Goal: Information Seeking & Learning: Learn about a topic

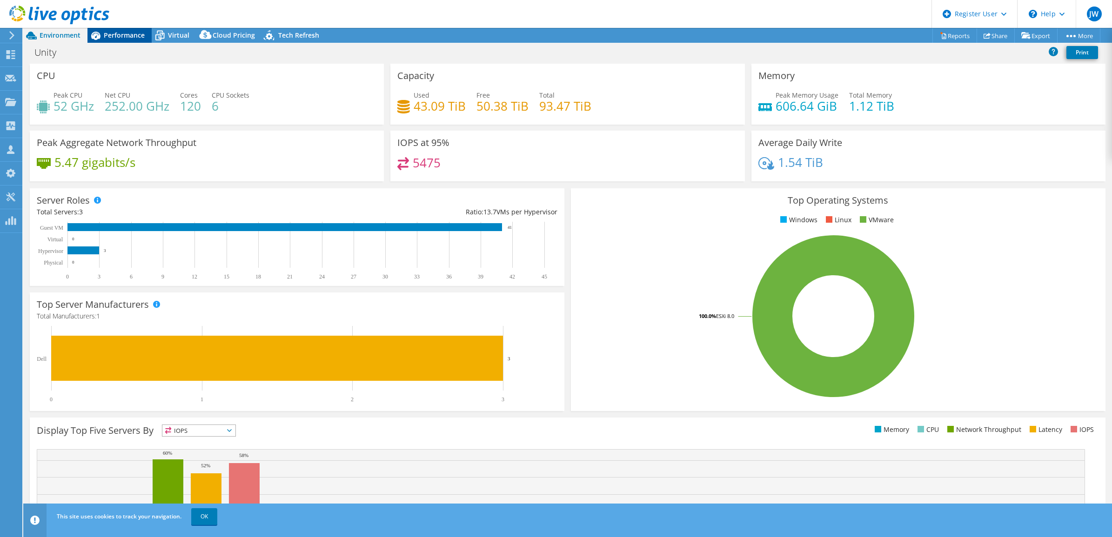
click at [126, 36] on span "Performance" at bounding box center [124, 35] width 41 height 9
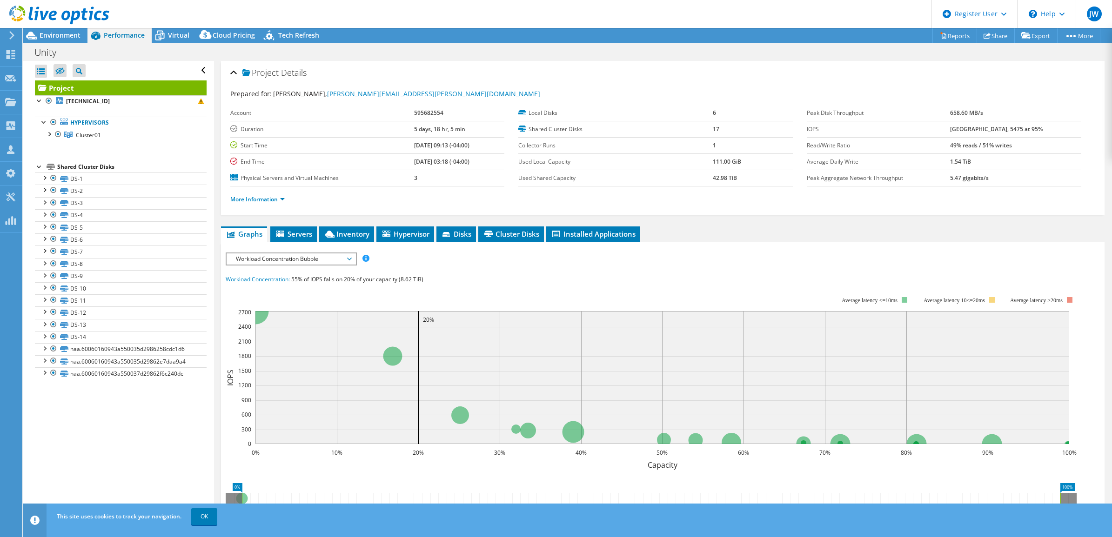
click at [300, 255] on span "Workload Concentration Bubble" at bounding box center [291, 259] width 120 height 11
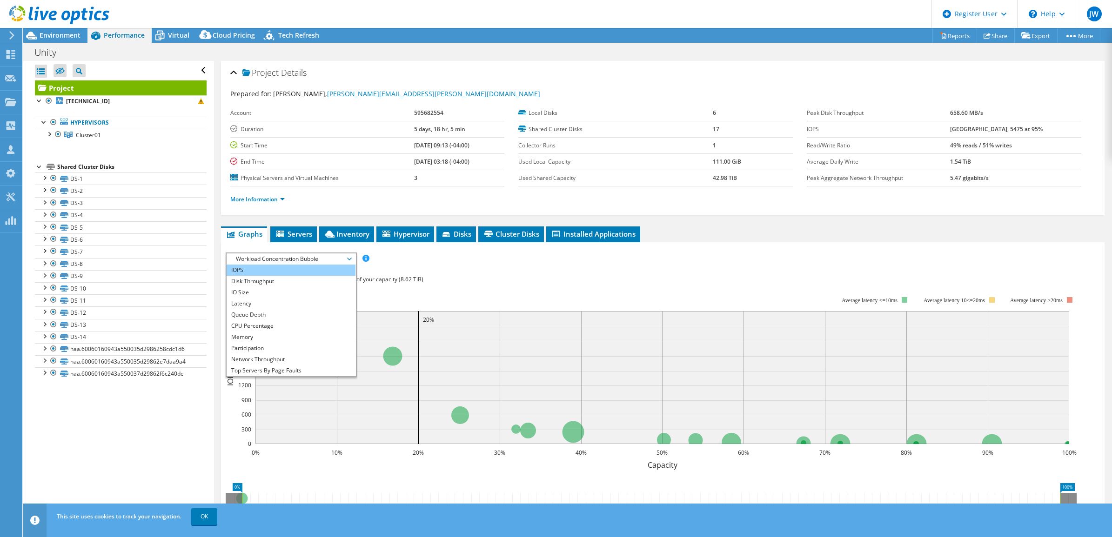
click at [298, 265] on li "IOPS" at bounding box center [291, 270] width 129 height 11
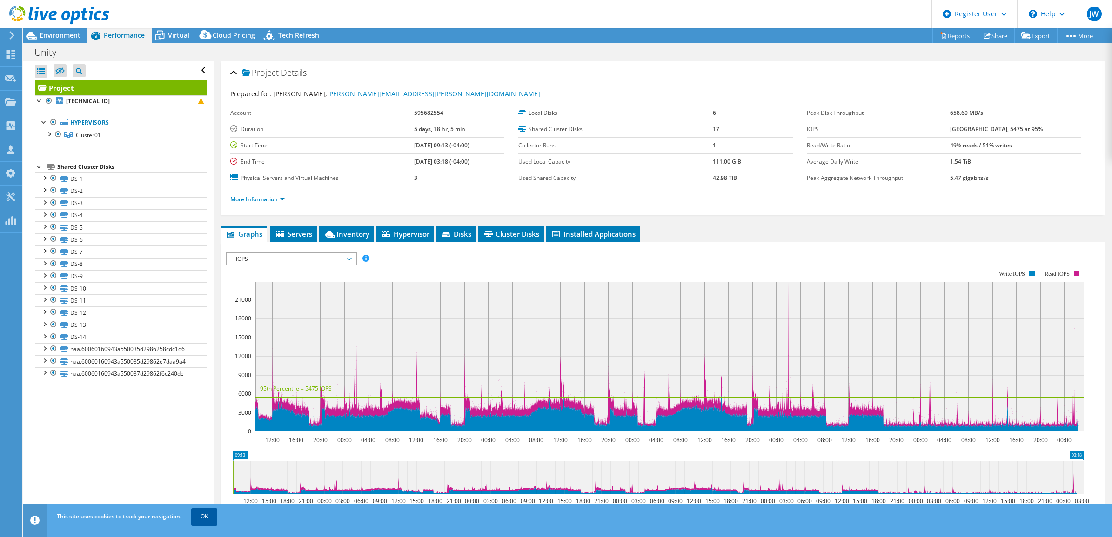
click at [212, 520] on link "OK" at bounding box center [204, 517] width 26 height 17
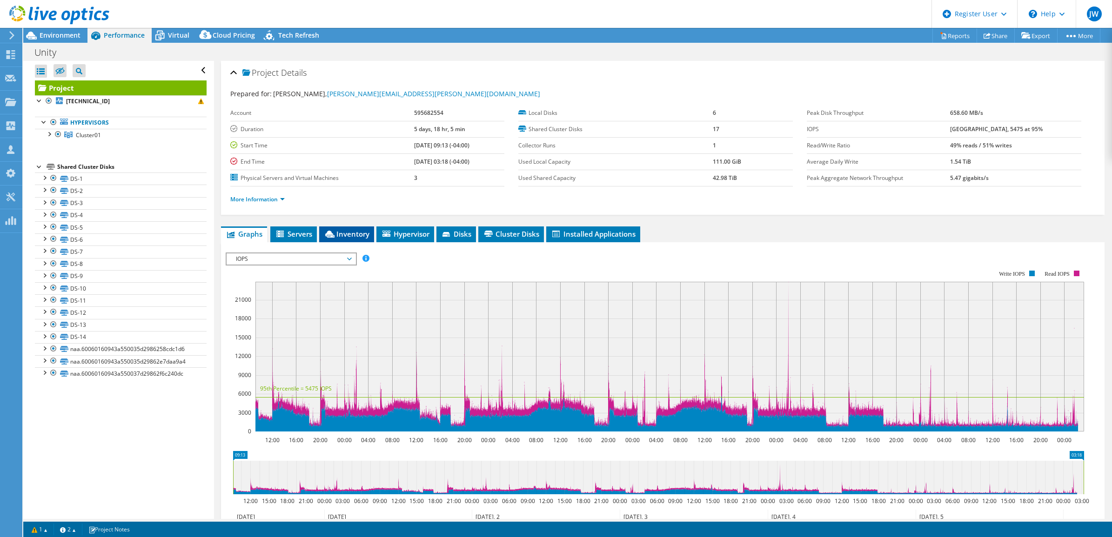
click at [331, 238] on icon at bounding box center [329, 234] width 9 height 7
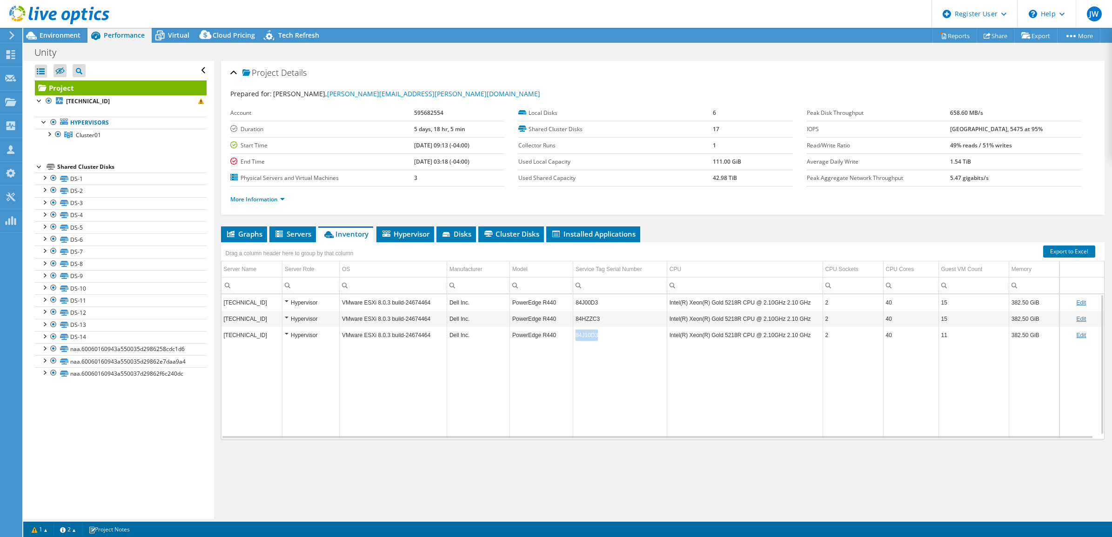
copy td "84J10D3"
drag, startPoint x: 608, startPoint y: 339, endPoint x: 570, endPoint y: 336, distance: 37.8
click at [573, 336] on td "84J10D3" at bounding box center [620, 335] width 94 height 16
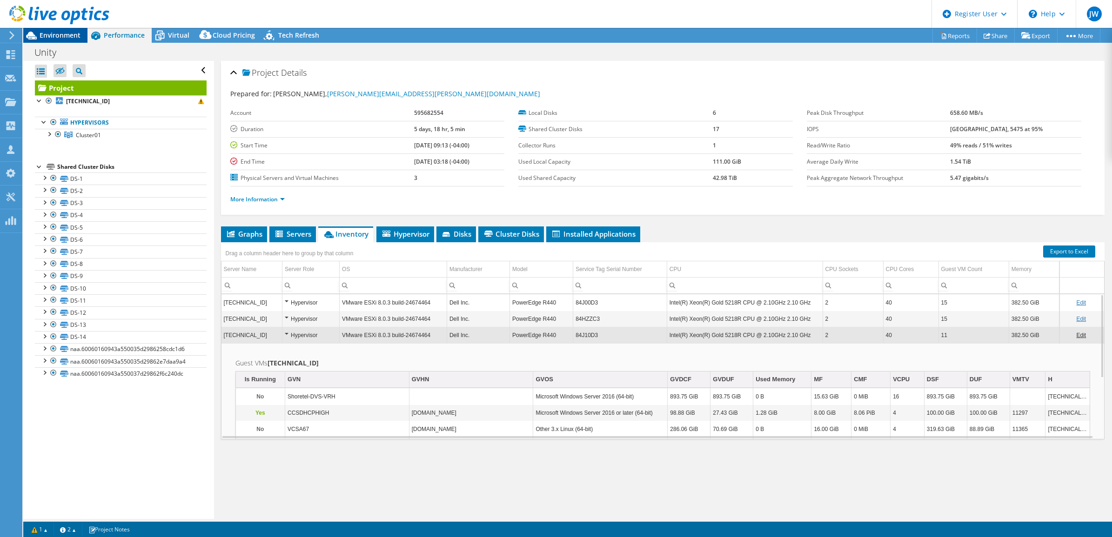
click at [66, 34] on span "Environment" at bounding box center [60, 35] width 41 height 9
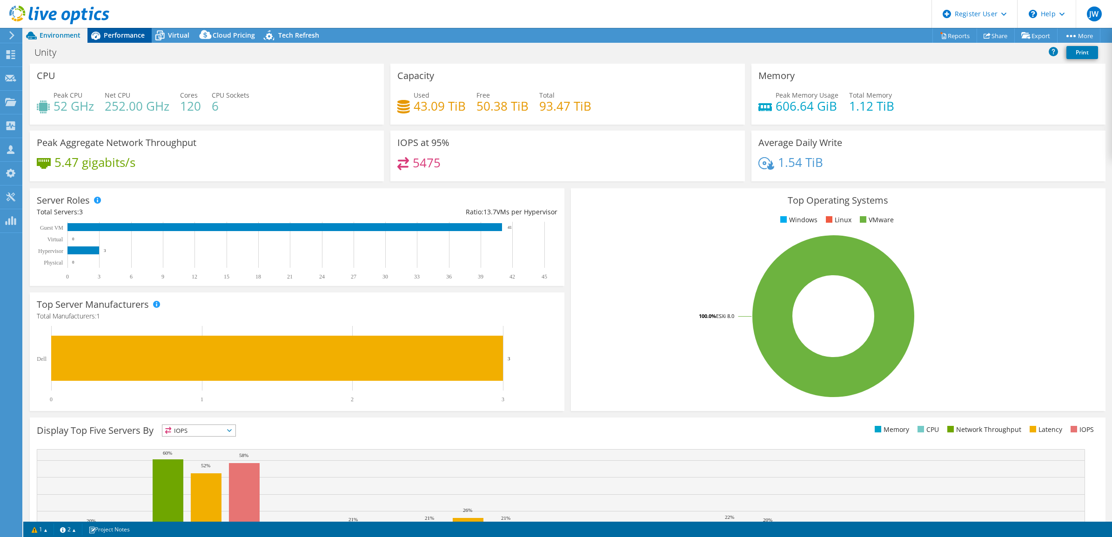
click at [127, 34] on span "Performance" at bounding box center [124, 35] width 41 height 9
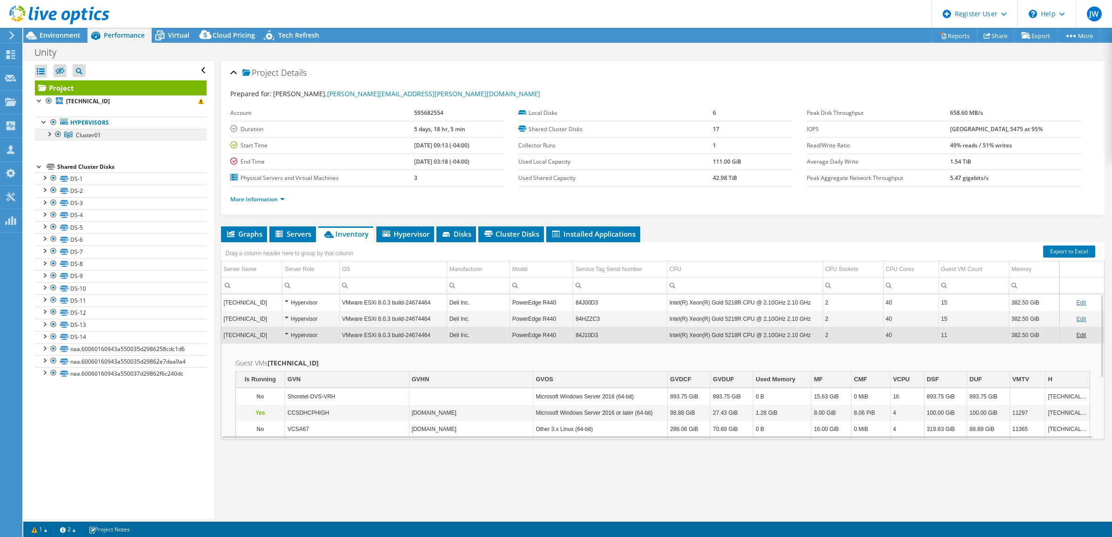
click at [130, 135] on link "Cluster01" at bounding box center [121, 135] width 172 height 12
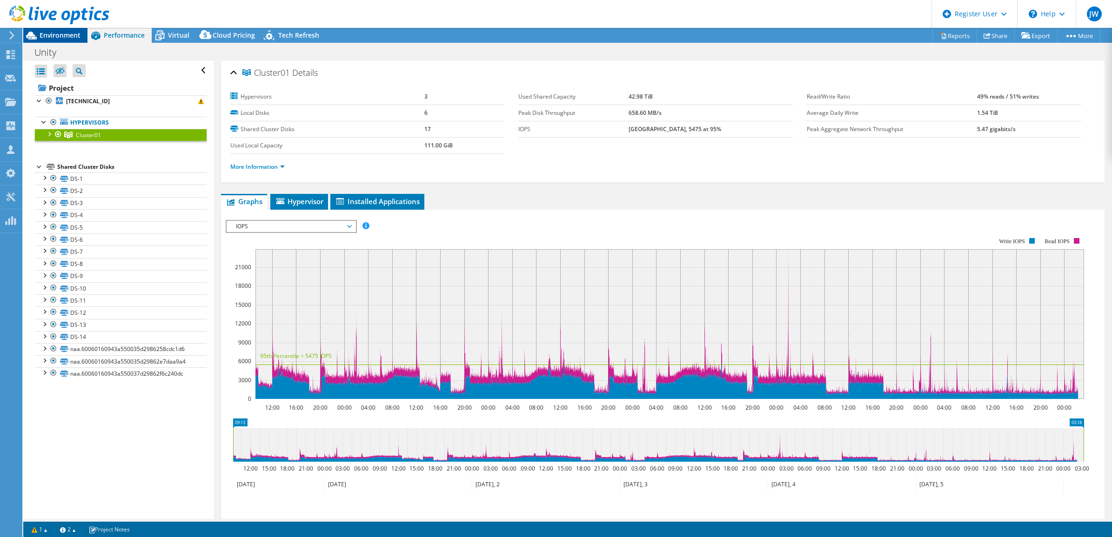
click at [67, 35] on span "Environment" at bounding box center [60, 35] width 41 height 9
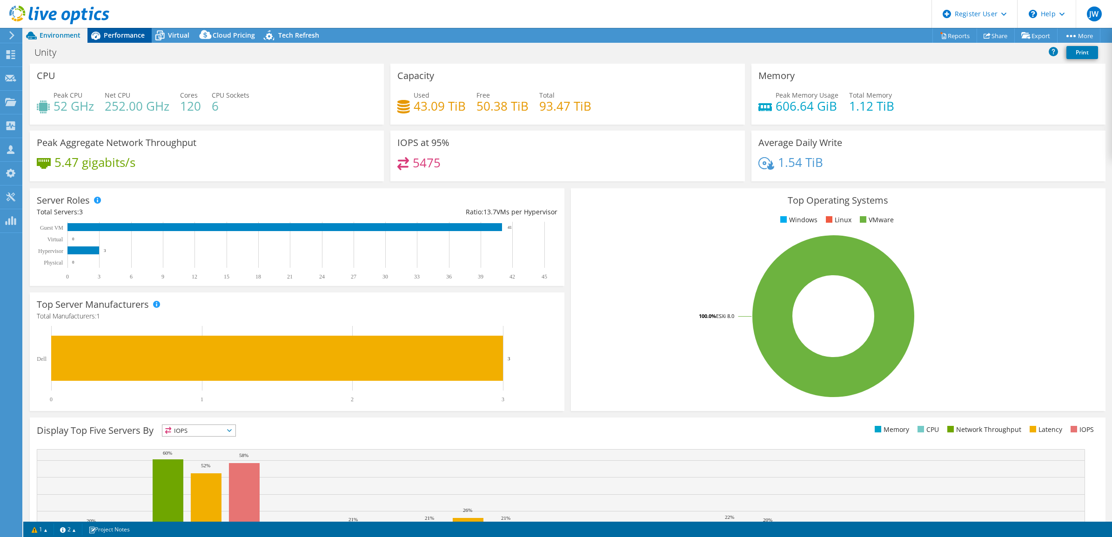
click at [115, 33] on span "Performance" at bounding box center [124, 35] width 41 height 9
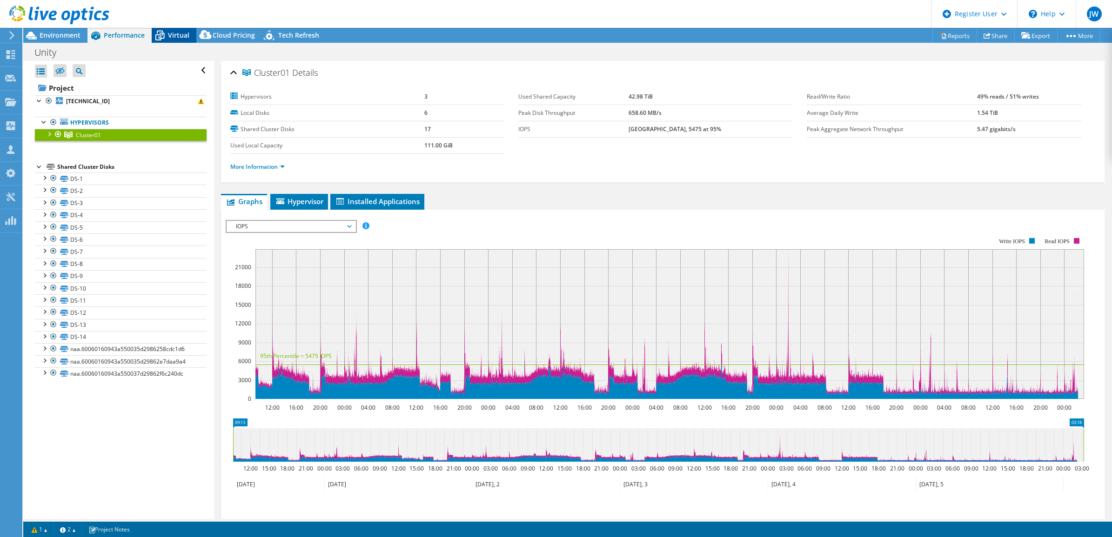
click at [163, 32] on icon at bounding box center [160, 35] width 16 height 16
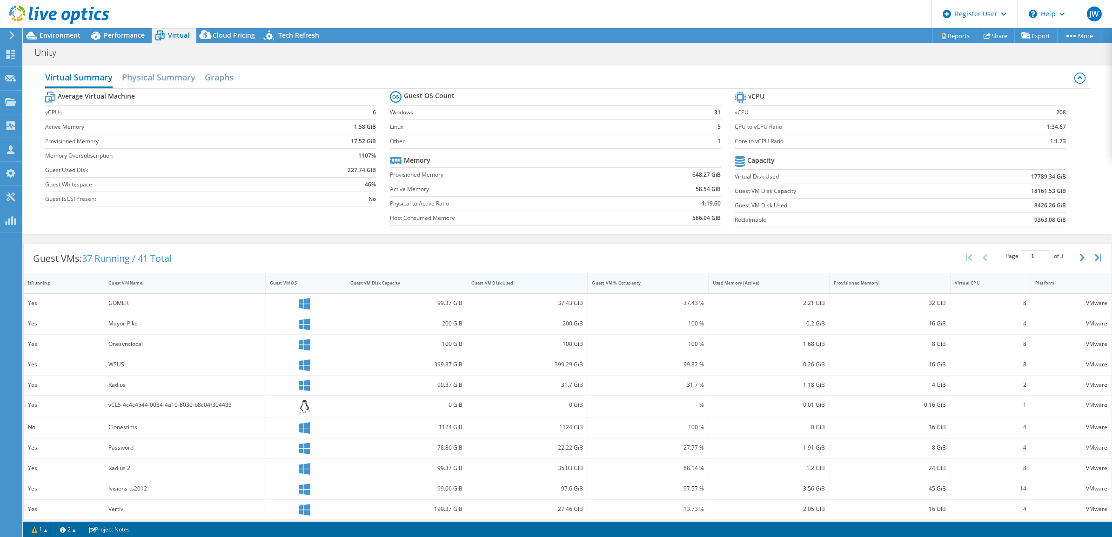
click at [543, 281] on div "Guest VM Disk Used" at bounding box center [521, 283] width 101 height 6
click at [128, 39] on span "Performance" at bounding box center [124, 35] width 41 height 9
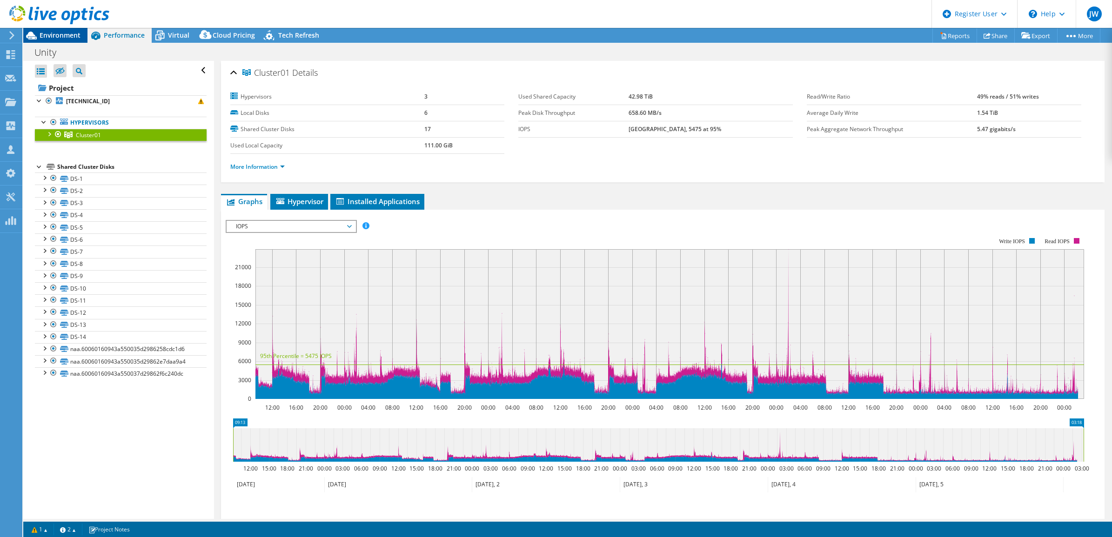
click at [78, 33] on span "Environment" at bounding box center [60, 35] width 41 height 9
